Goal: Information Seeking & Learning: Learn about a topic

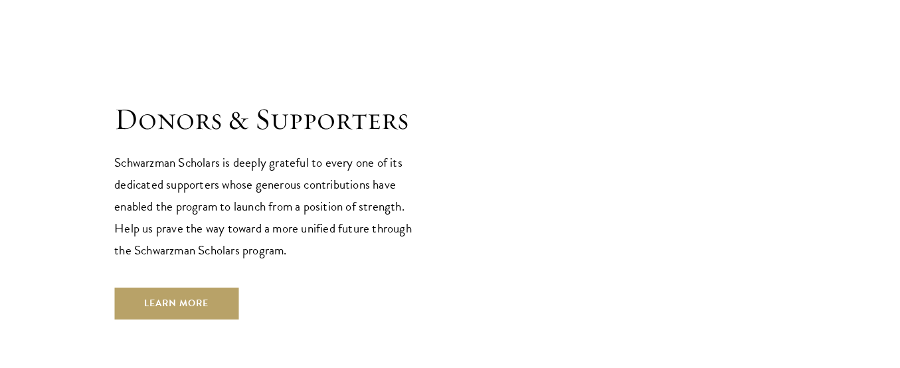
scroll to position [3957, 0]
